Goal: Information Seeking & Learning: Learn about a topic

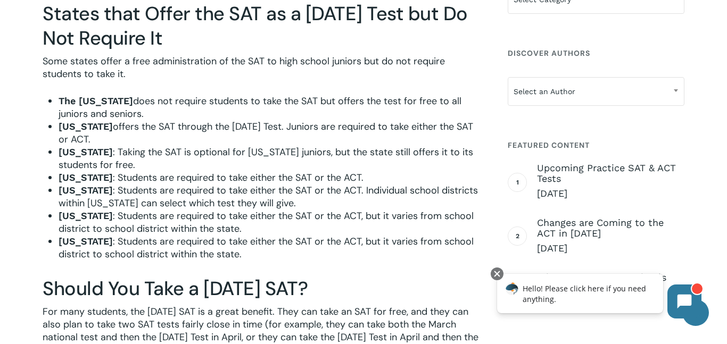
scroll to position [843, 0]
click at [237, 108] on li "The [US_STATE] does not require students to take the SAT but offers the test fo…" at bounding box center [271, 107] width 424 height 26
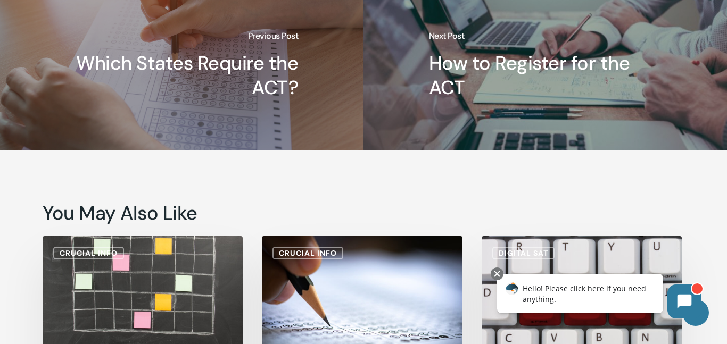
scroll to position [1732, 0]
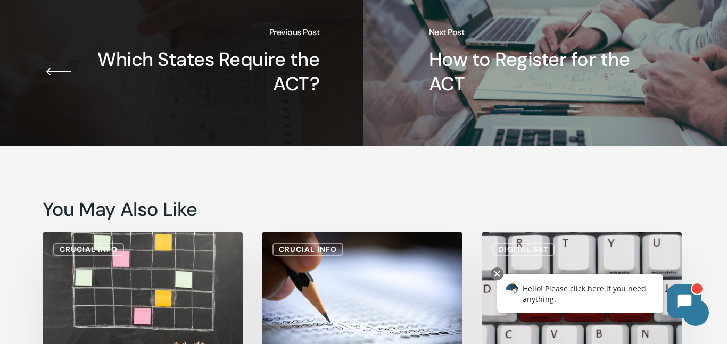
click at [229, 93] on link "Which States Require the ACT?" at bounding box center [181, 62] width 363 height 170
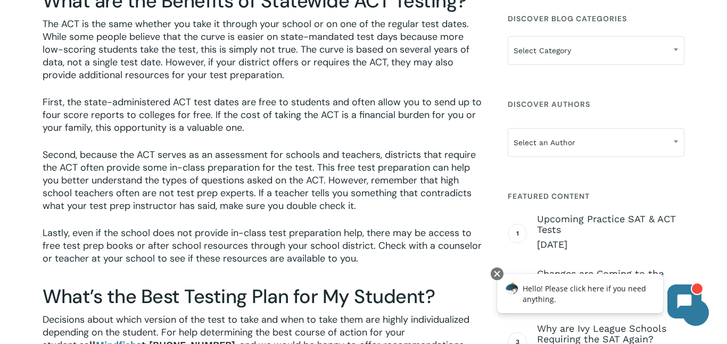
scroll to position [1269, 0]
